Goal: Transaction & Acquisition: Obtain resource

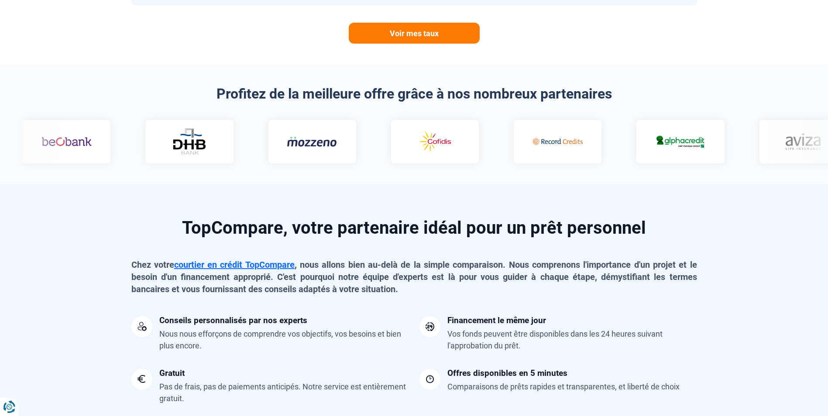
scroll to position [480, 0]
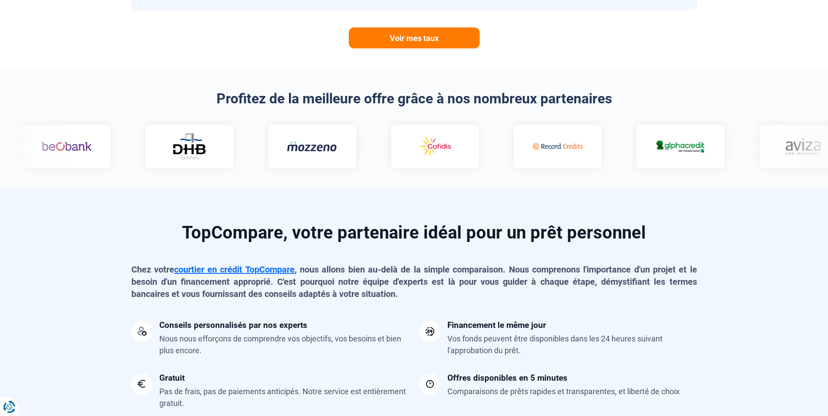
click at [531, 147] on img at bounding box center [556, 146] width 50 height 25
click at [531, 150] on img at bounding box center [556, 146] width 50 height 25
click at [531, 151] on img at bounding box center [556, 146] width 50 height 25
click at [647, 152] on img at bounding box center [672, 146] width 50 height 15
click at [652, 152] on img at bounding box center [677, 146] width 50 height 15
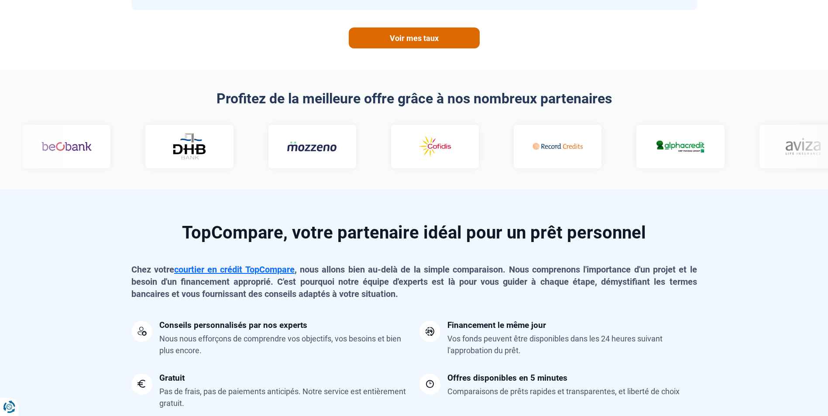
click at [397, 40] on link "Voir mes taux" at bounding box center [414, 37] width 131 height 21
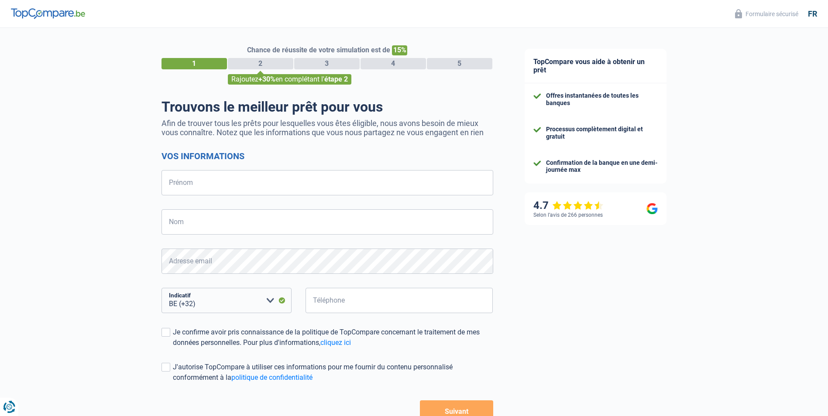
select select "32"
